Goal: Task Accomplishment & Management: Manage account settings

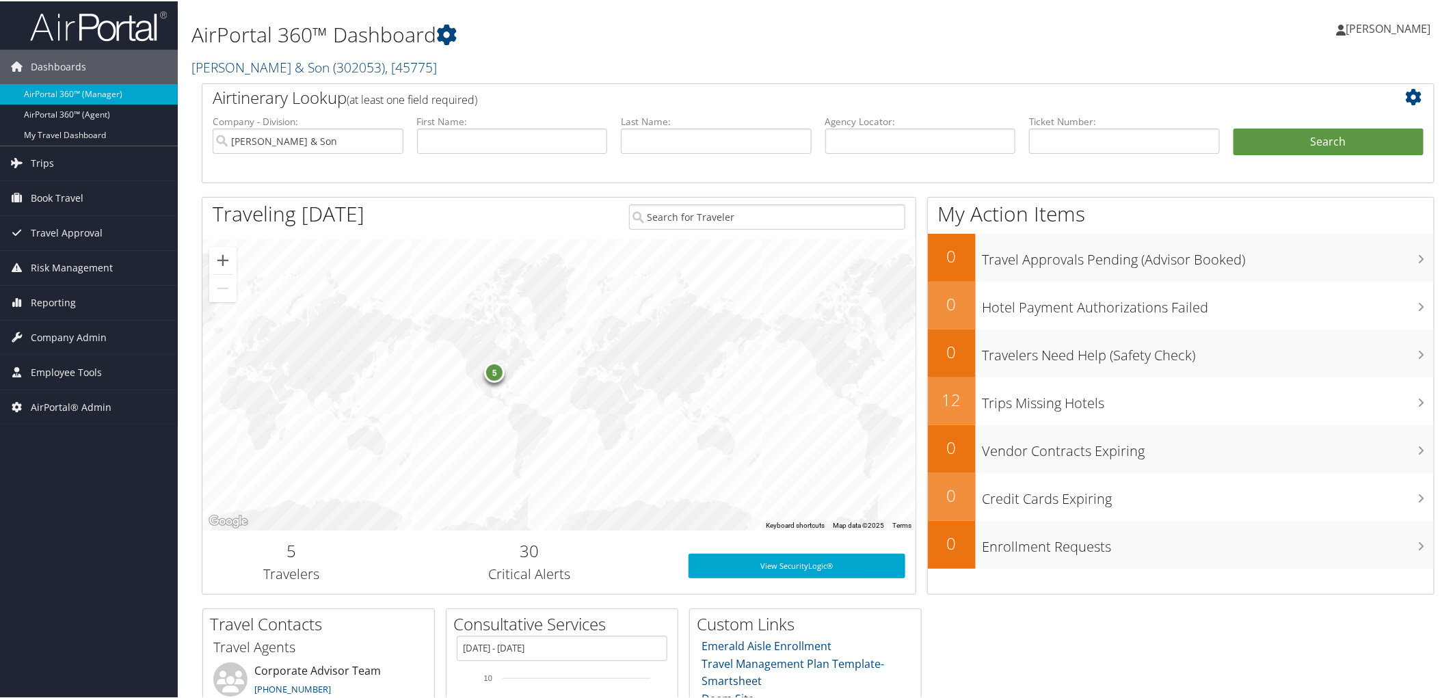
click at [220, 68] on link "CH Guenther & Son ( 302053 ) , [ 45775 ]" at bounding box center [313, 66] width 245 height 18
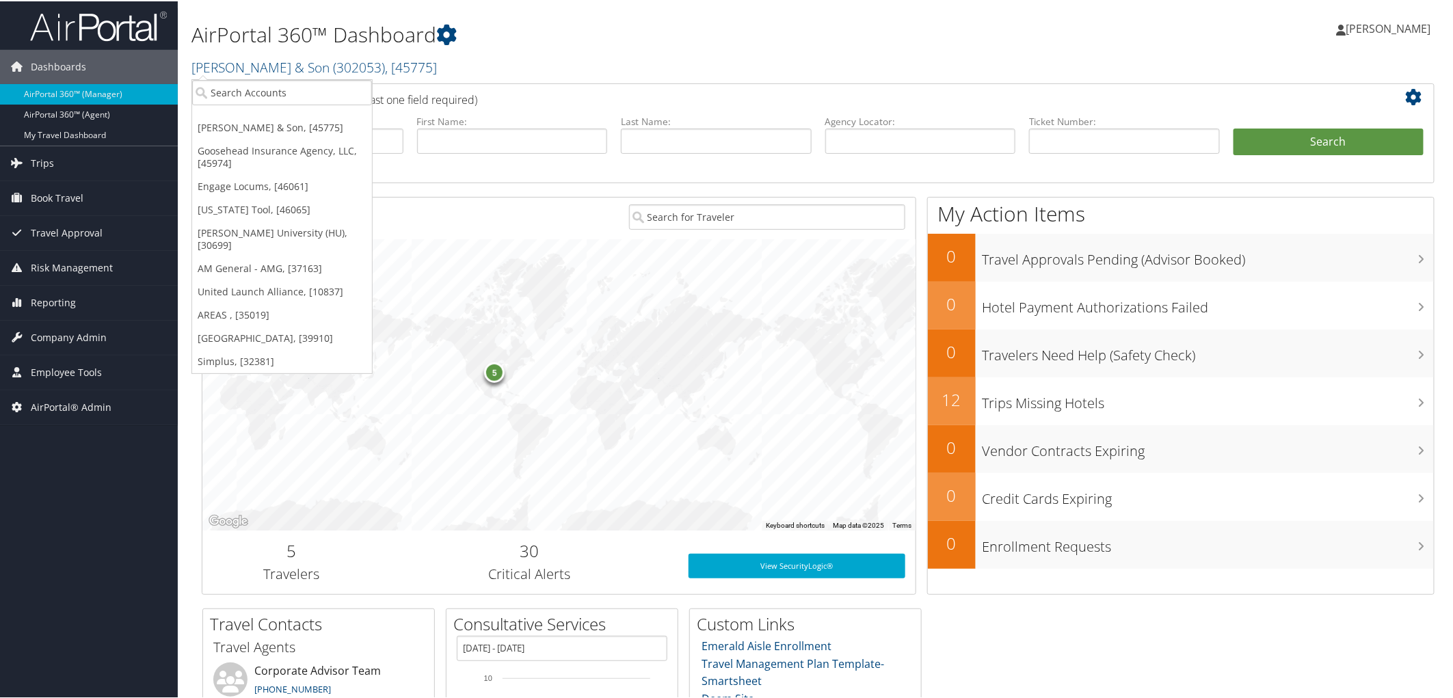
click at [239, 190] on link "Engage Locums, [46061]" at bounding box center [282, 185] width 180 height 23
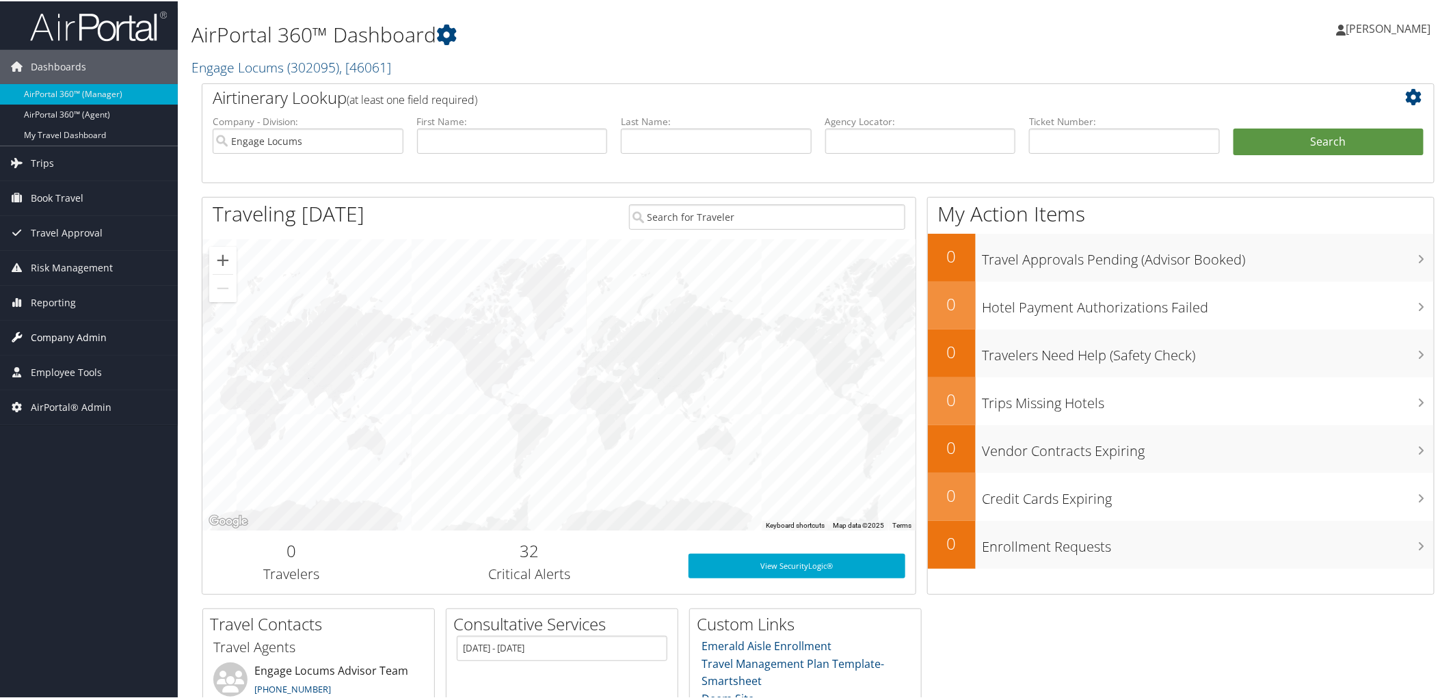
click at [59, 325] on span "Company Admin" at bounding box center [69, 336] width 76 height 34
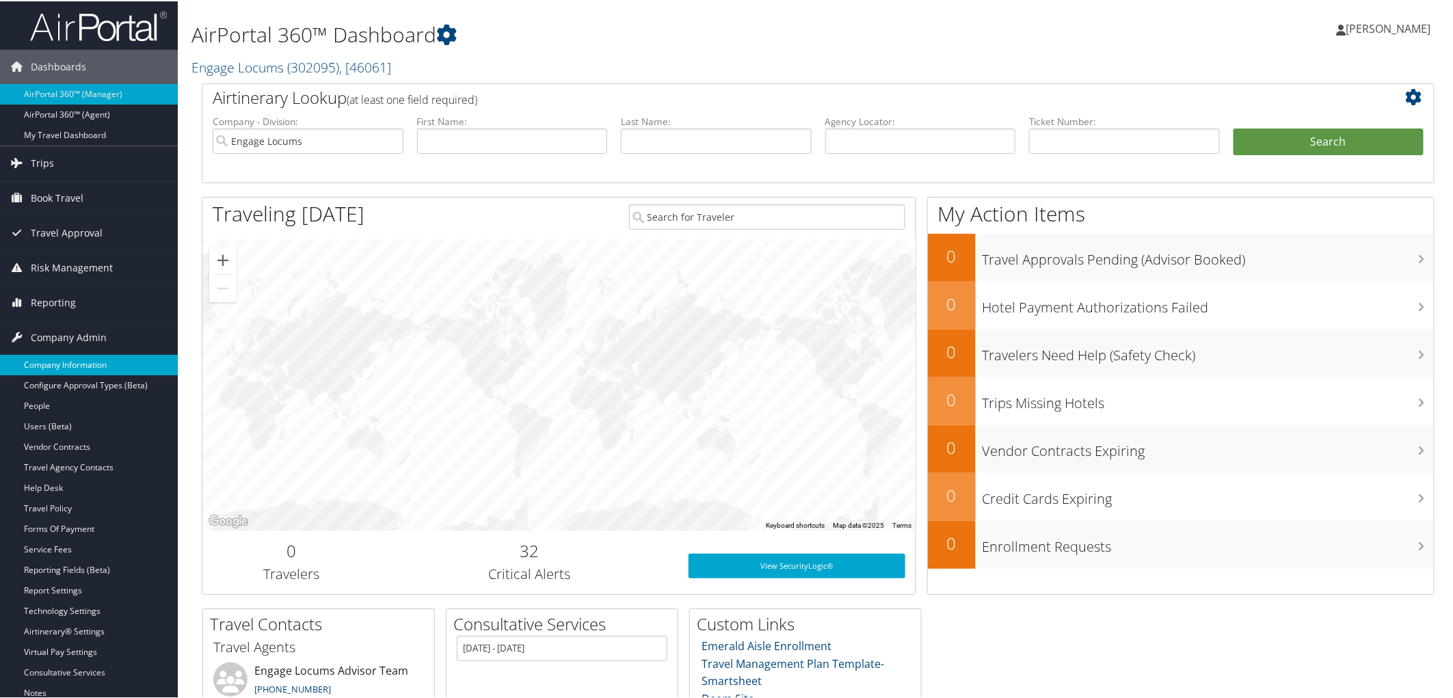
click at [66, 357] on link "Company Information" at bounding box center [89, 364] width 178 height 21
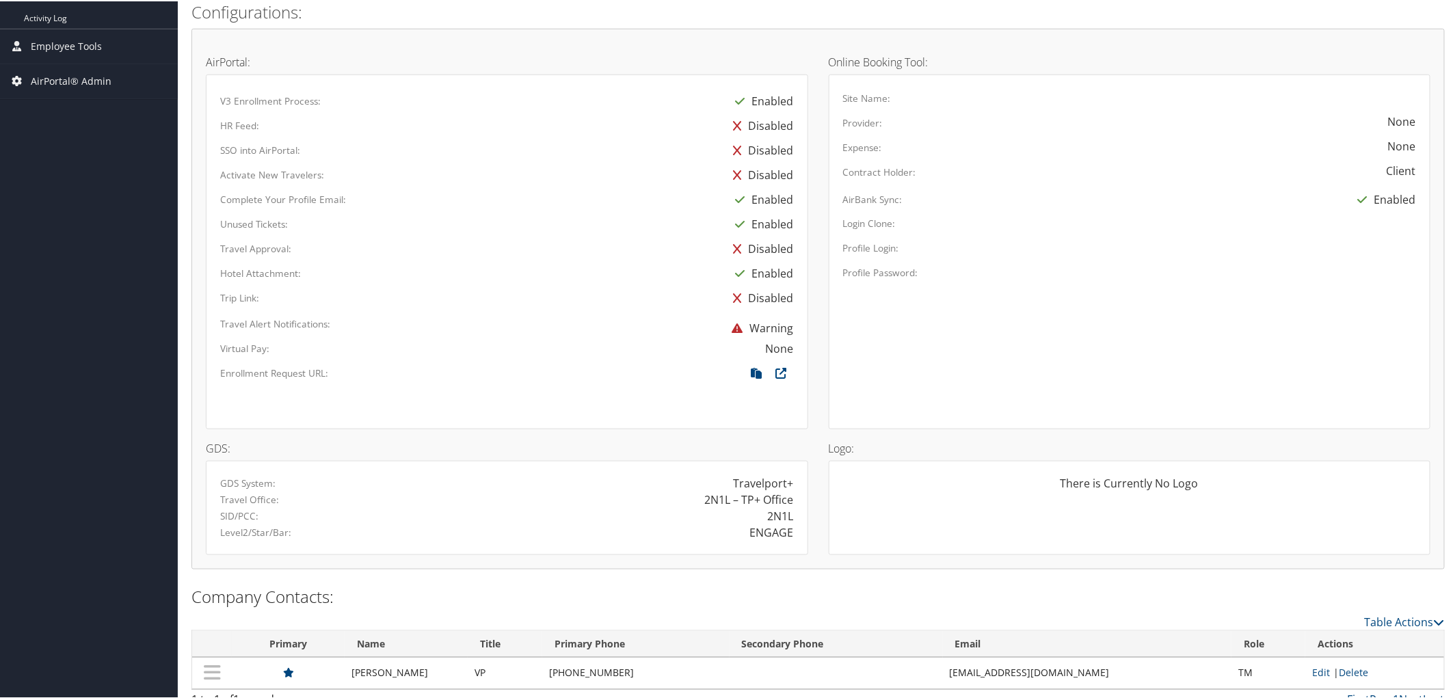
scroll to position [650, 0]
